Goal: Task Accomplishment & Management: Complete application form

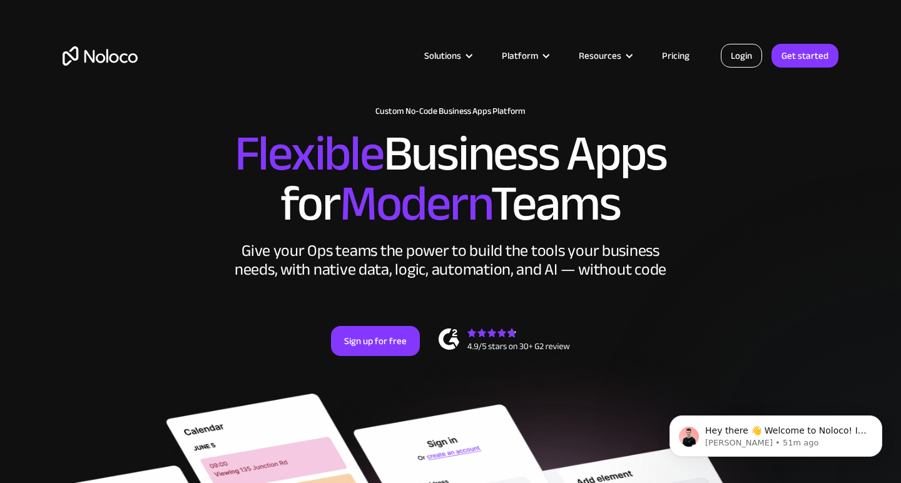
click at [753, 58] on link "Login" at bounding box center [741, 56] width 41 height 24
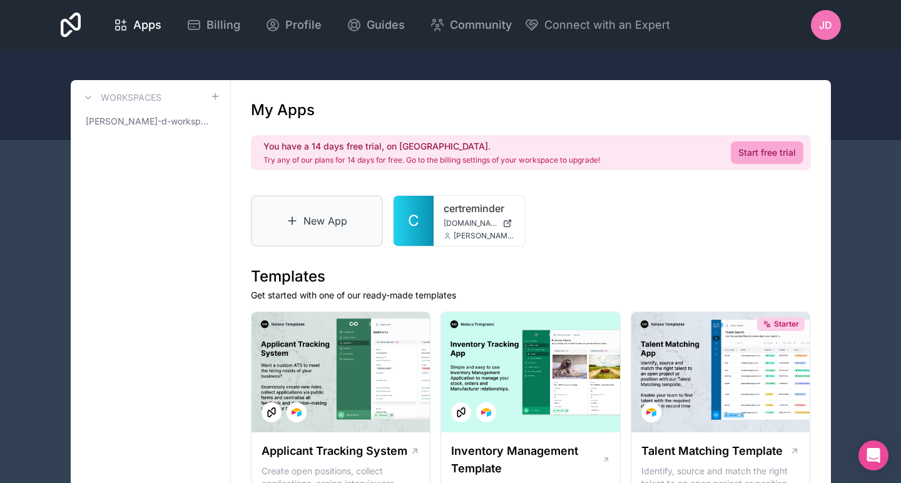
click at [347, 220] on link "New App" at bounding box center [317, 220] width 133 height 51
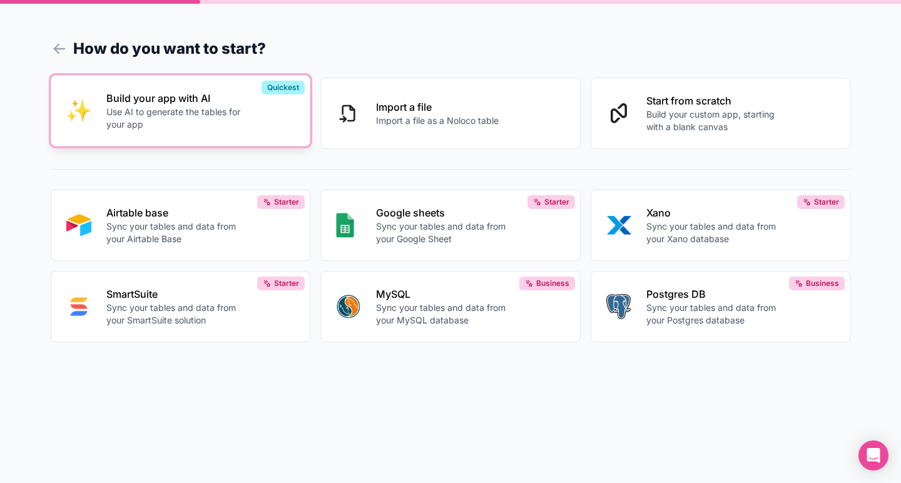
click at [276, 109] on div "Build your app with AI Use AI to generate the tables for your app" at bounding box center [200, 111] width 189 height 40
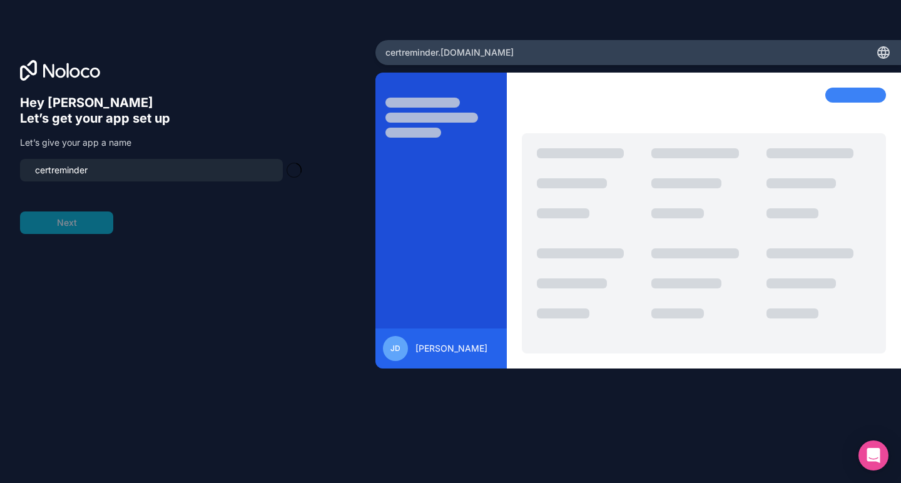
type input "certreminder-app"
click at [94, 226] on button "Next" at bounding box center [66, 222] width 93 height 23
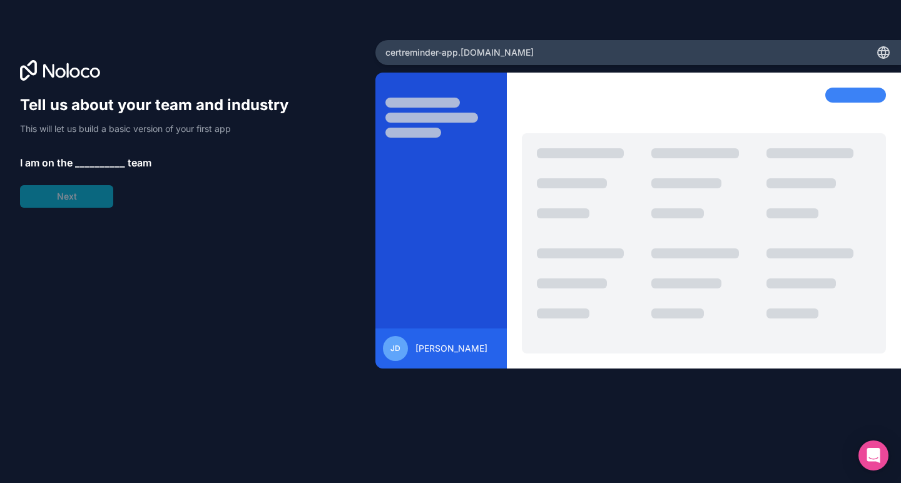
click at [103, 158] on span "__________" at bounding box center [100, 162] width 50 height 15
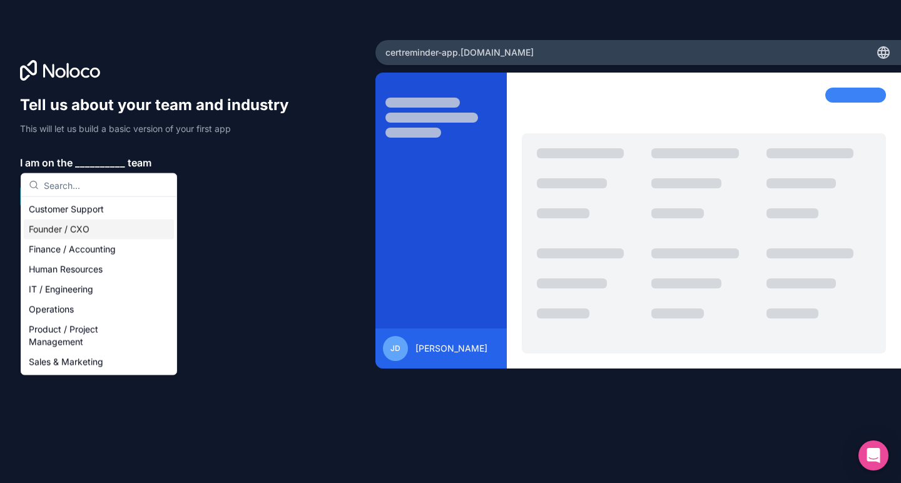
click at [82, 229] on div "Founder / CXO" at bounding box center [99, 230] width 150 height 20
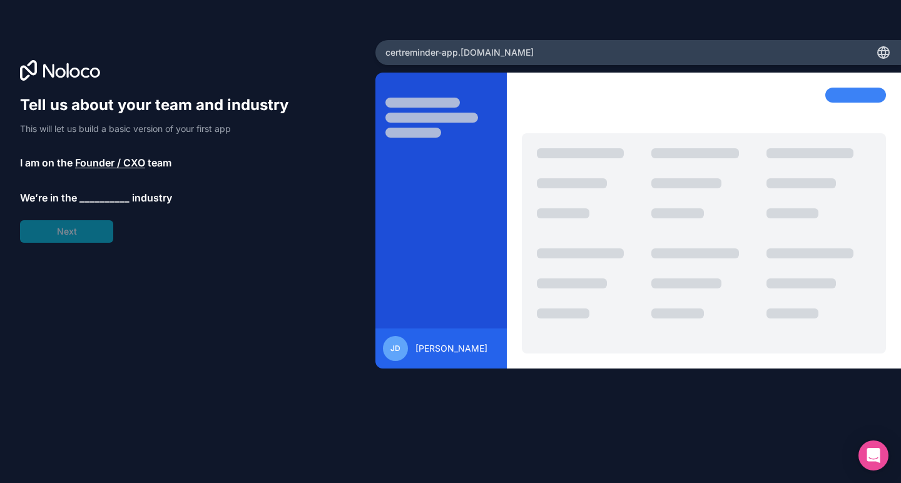
click at [94, 204] on span "__________" at bounding box center [104, 197] width 50 height 15
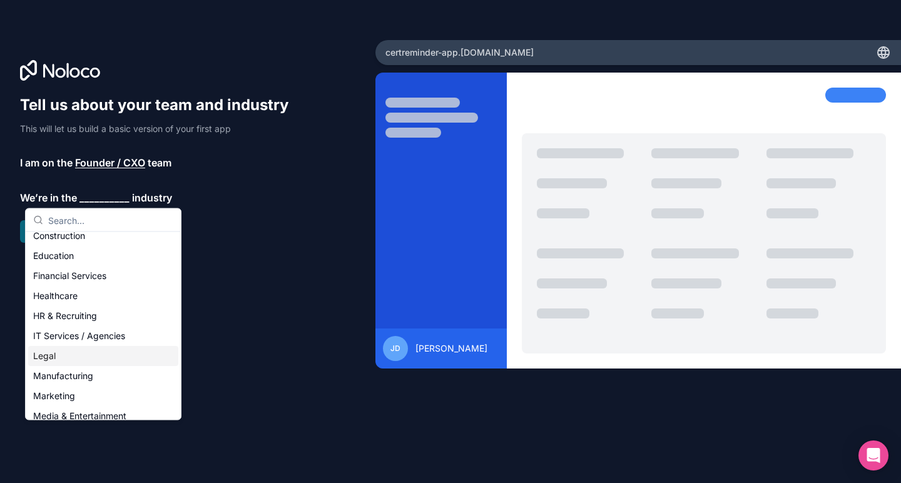
scroll to position [66, 0]
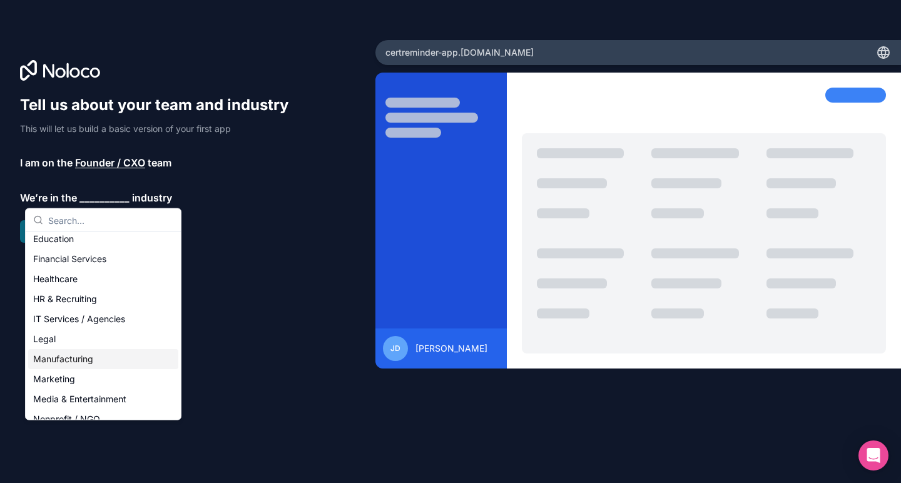
click at [66, 358] on div "Manufacturing" at bounding box center [103, 359] width 150 height 20
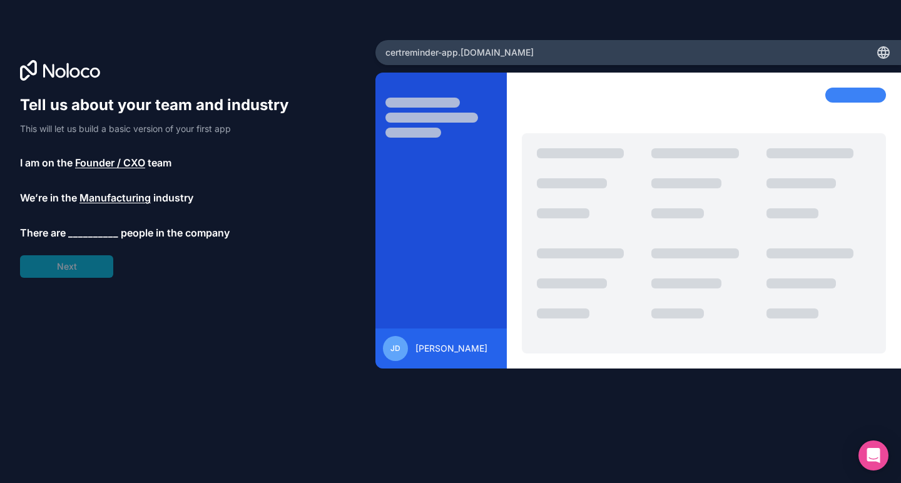
click at [97, 228] on span "__________" at bounding box center [93, 232] width 50 height 15
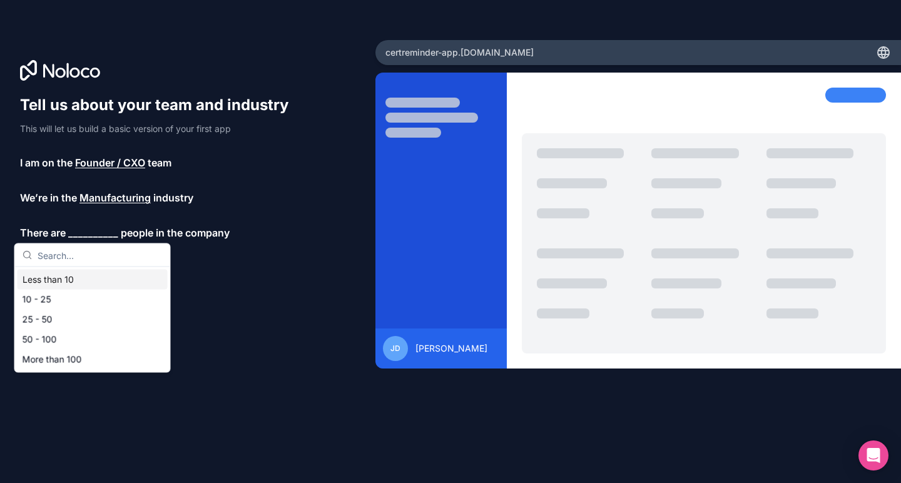
click at [76, 273] on div "Less than 10" at bounding box center [93, 280] width 150 height 20
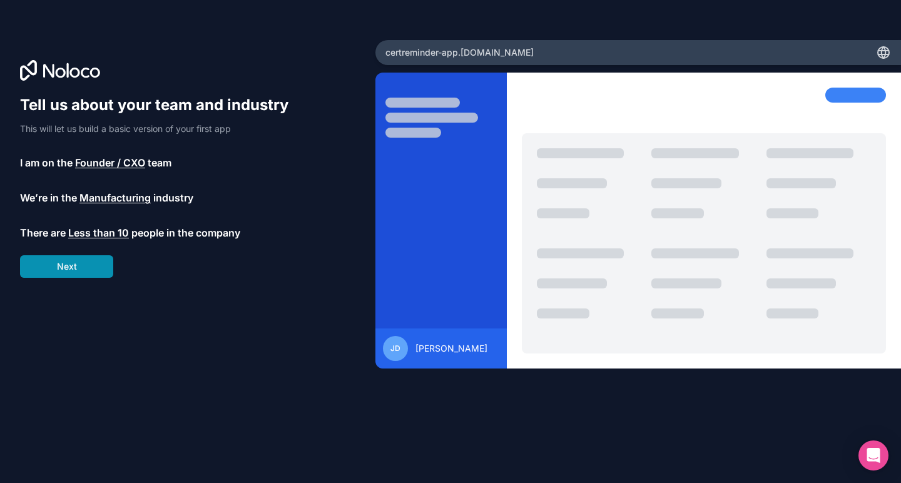
click at [69, 268] on button "Next" at bounding box center [66, 266] width 93 height 23
